Goal: Task Accomplishment & Management: Manage account settings

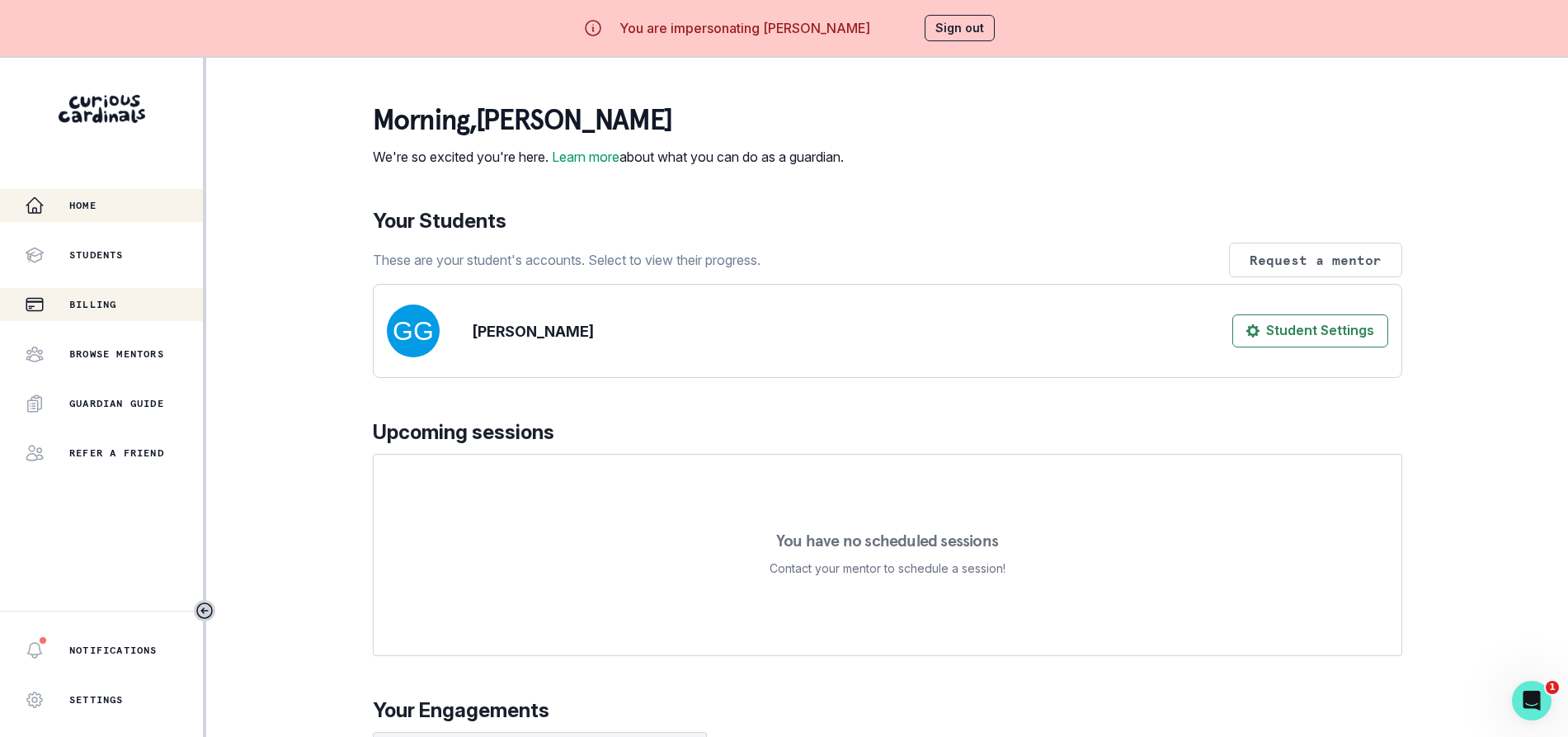
click at [121, 298] on div "Billing" at bounding box center [113, 304] width 178 height 20
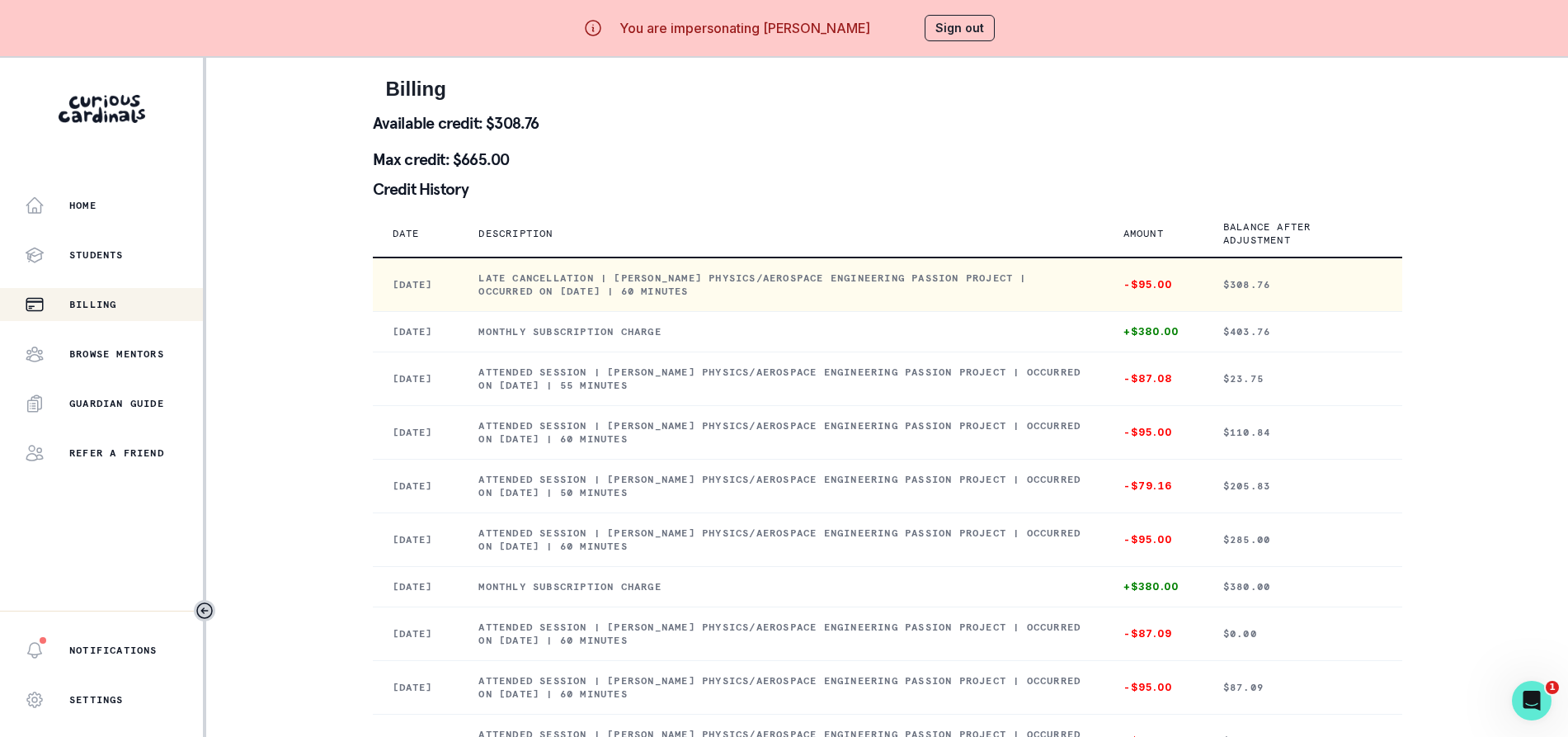
drag, startPoint x: 511, startPoint y: 276, endPoint x: 789, endPoint y: 291, distance: 278.4
click at [789, 291] on p "Late cancellation | [PERSON_NAME] Physics/Aerospace Engineering Passion Project…" at bounding box center [781, 284] width 605 height 26
copy p "Late cancellation | [PERSON_NAME] Physics/Aerospace Engineering Passion Project…"
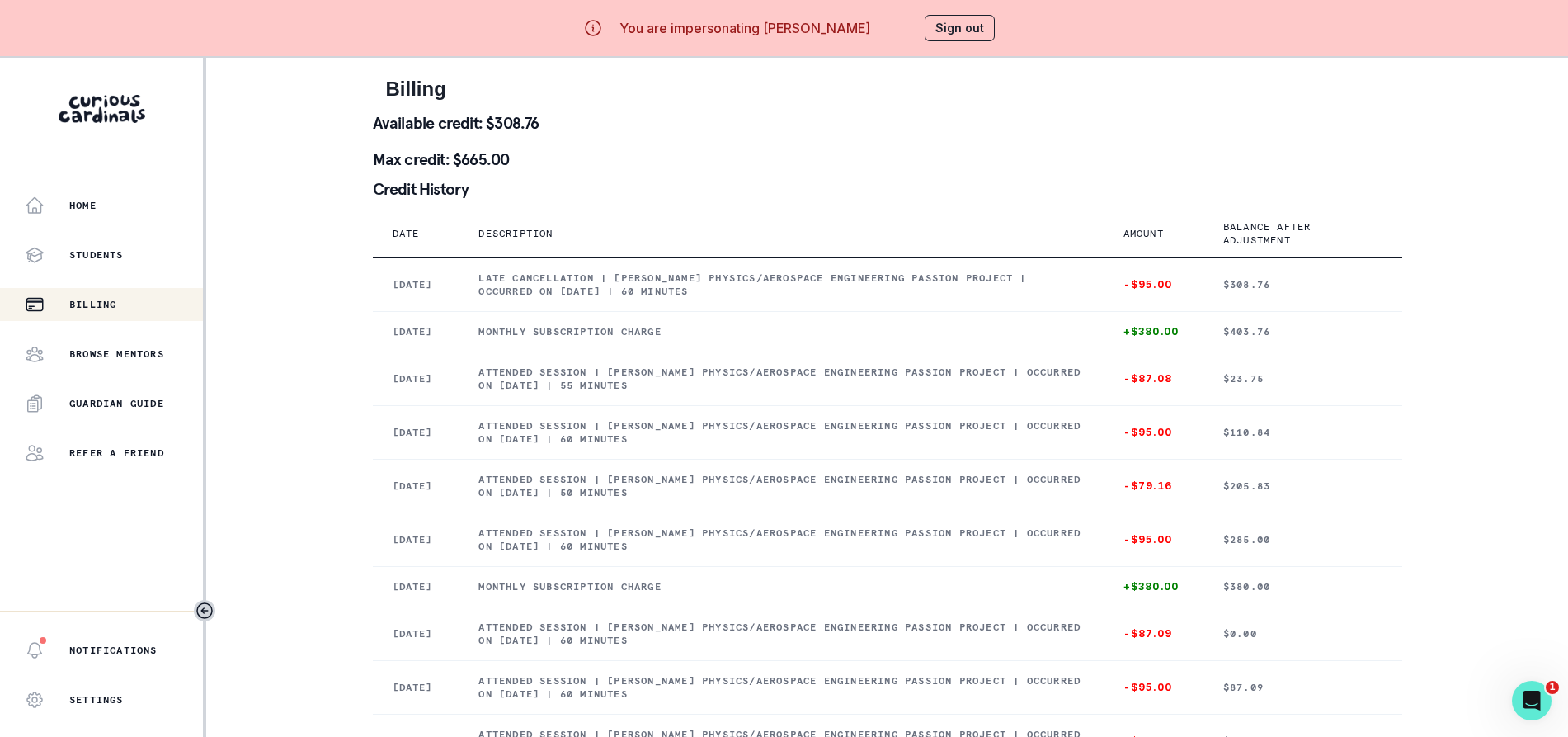
click at [935, 30] on button "Sign out" at bounding box center [960, 27] width 70 height 26
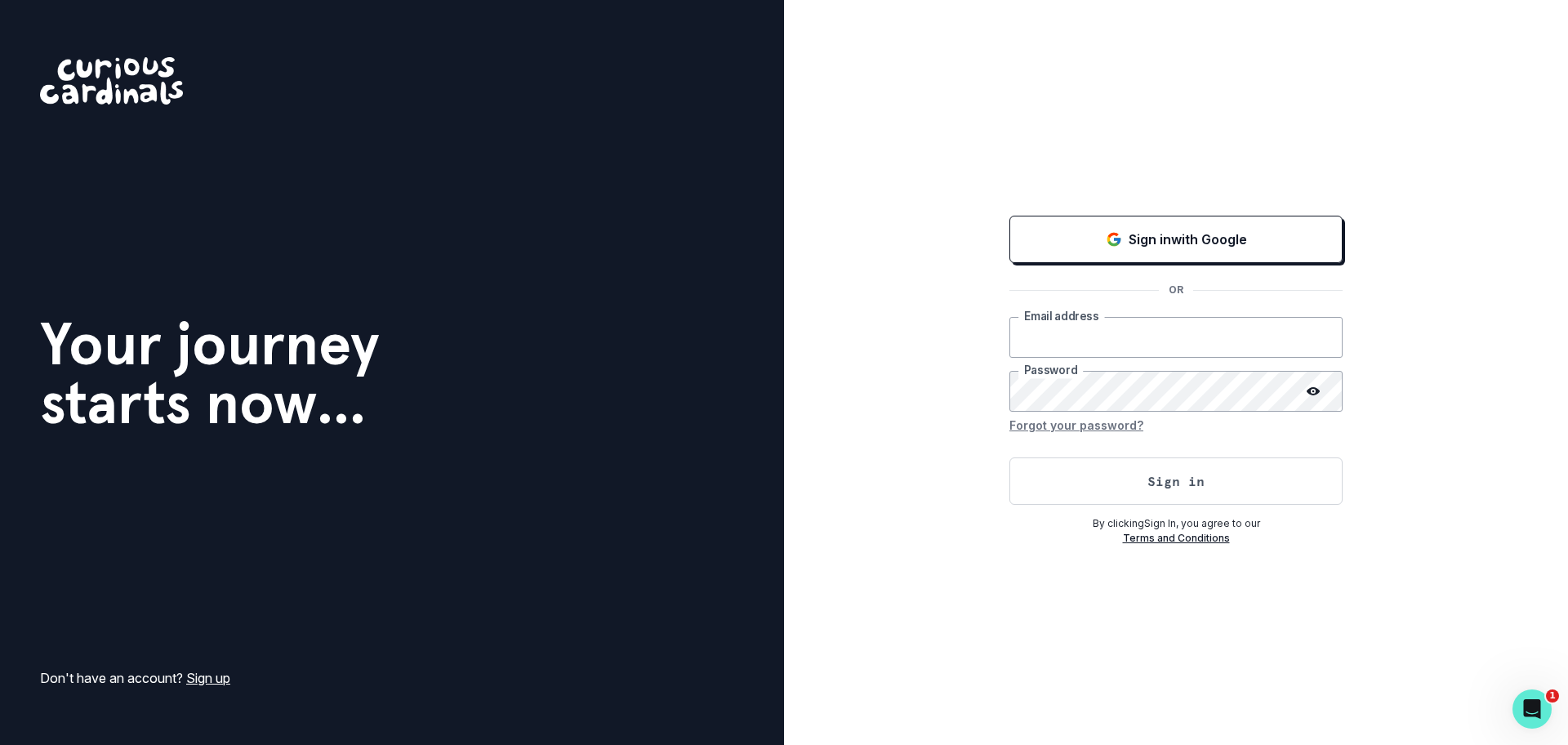
type input "[EMAIL_ADDRESS][DOMAIN_NAME]"
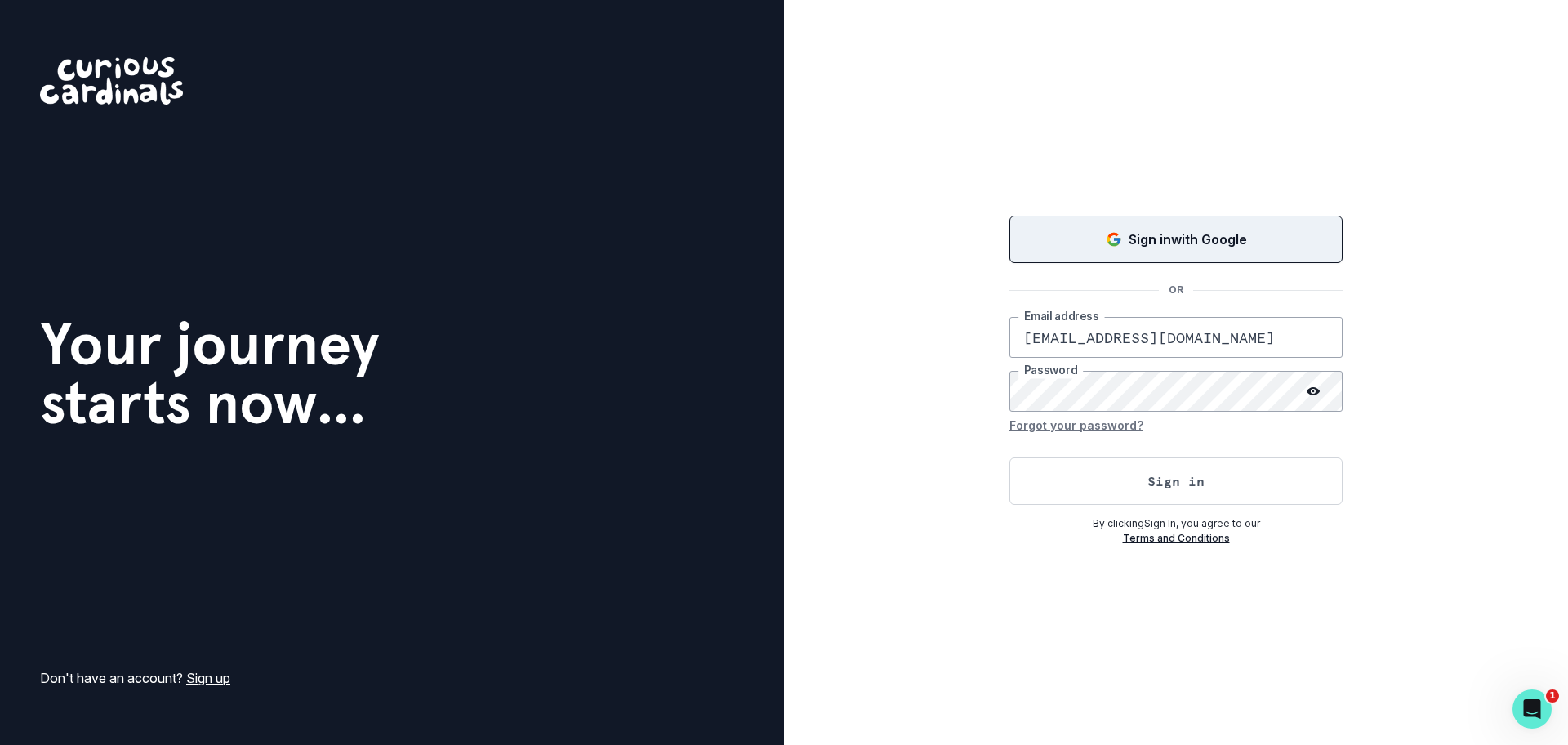
click at [1034, 256] on button "Sign in with Google" at bounding box center [1176, 239] width 334 height 47
